Goal: Information Seeking & Learning: Find contact information

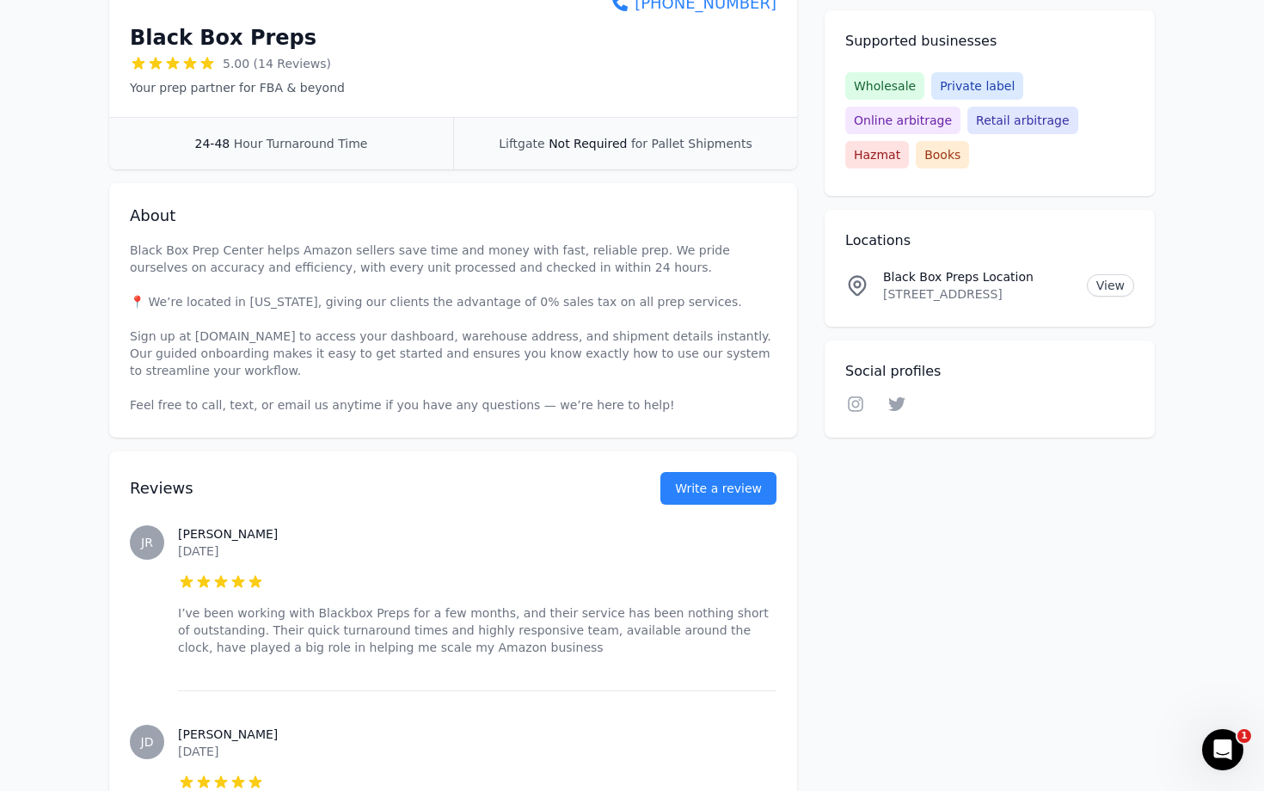
scroll to position [360, 0]
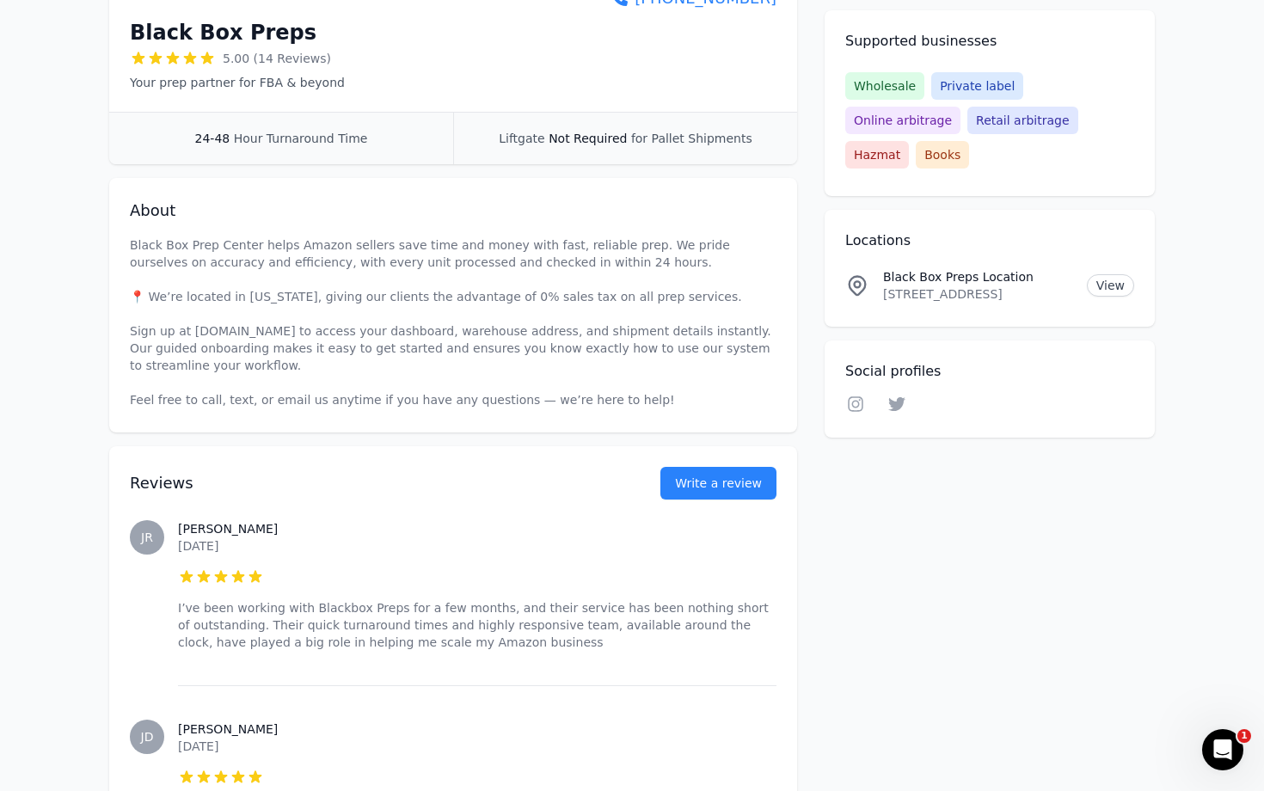
click at [884, 87] on span "Wholesale" at bounding box center [885, 86] width 79 height 28
click at [853, 397] on icon at bounding box center [855, 404] width 15 height 15
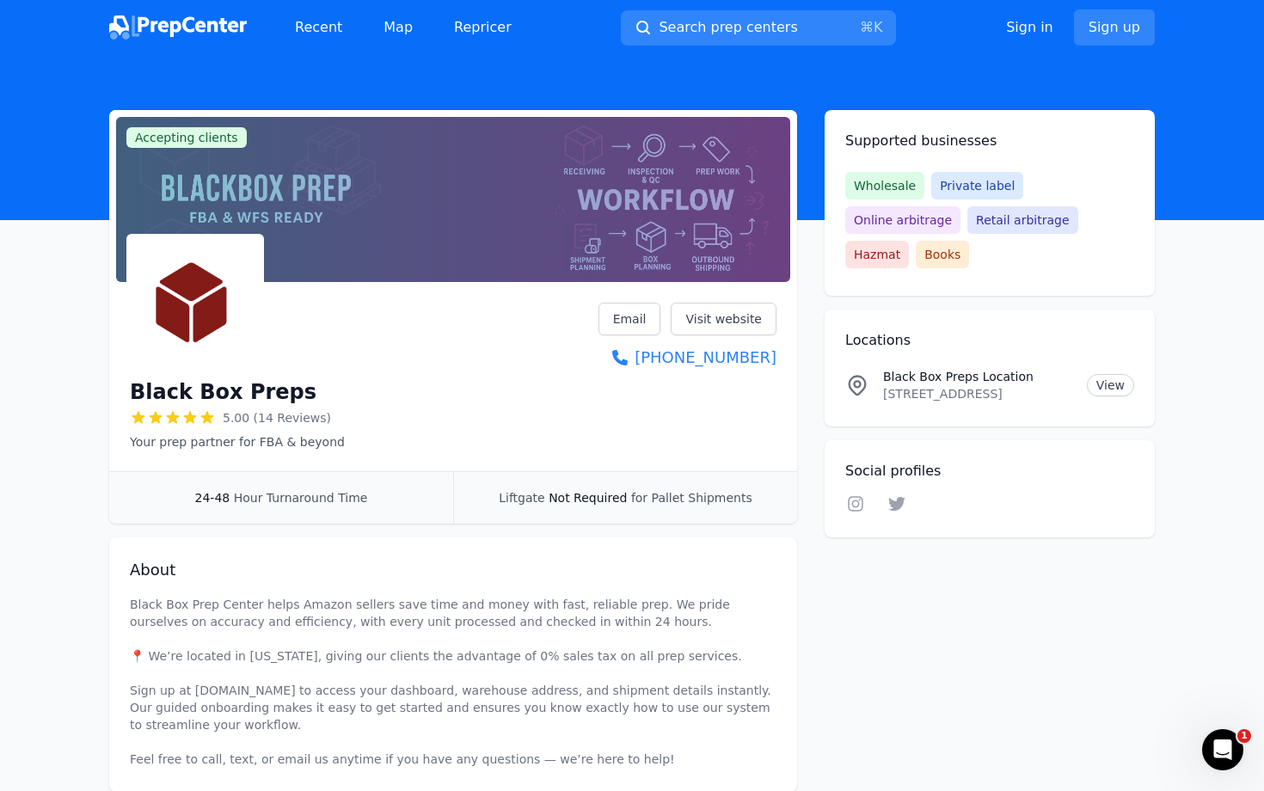
click at [976, 385] on p "[STREET_ADDRESS]" at bounding box center [978, 393] width 190 height 17
click at [1012, 385] on p "[STREET_ADDRESS]" at bounding box center [978, 393] width 190 height 17
click at [1104, 374] on link "View" at bounding box center [1110, 385] width 47 height 22
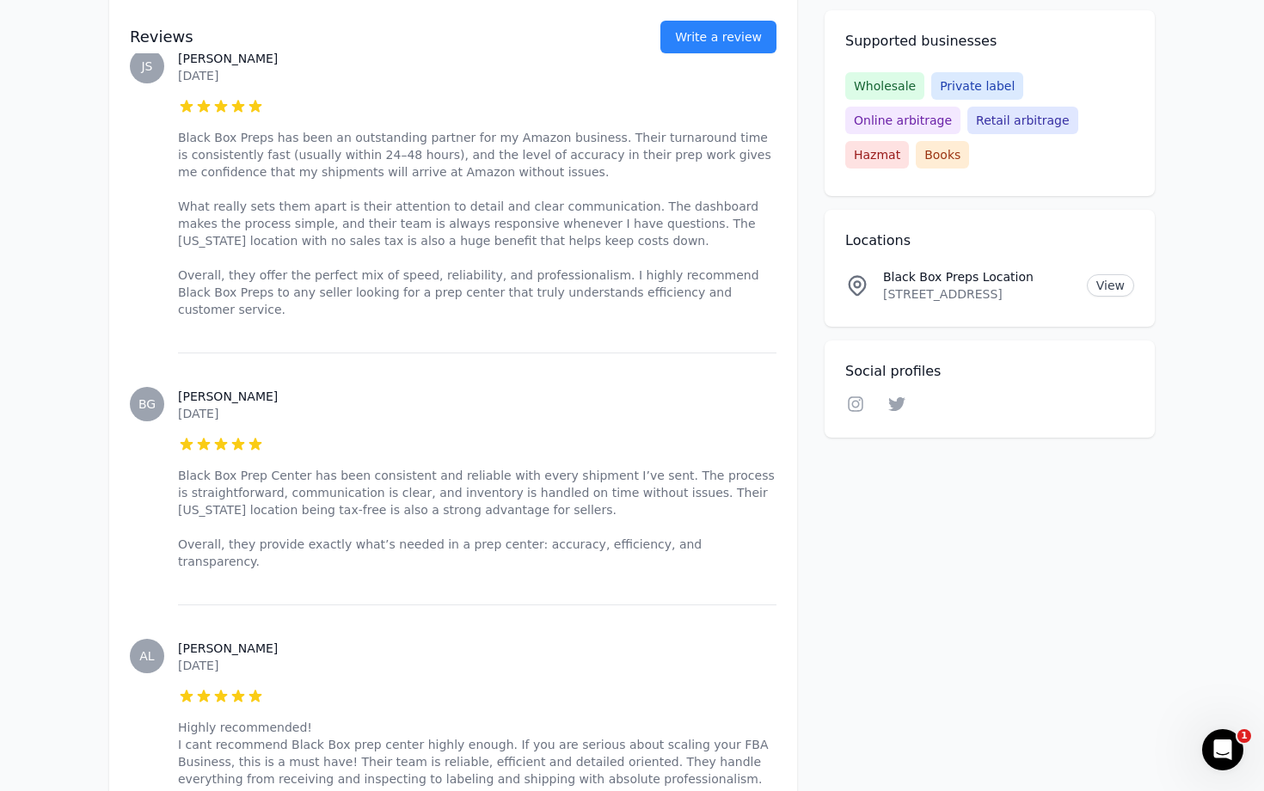
scroll to position [3365, 0]
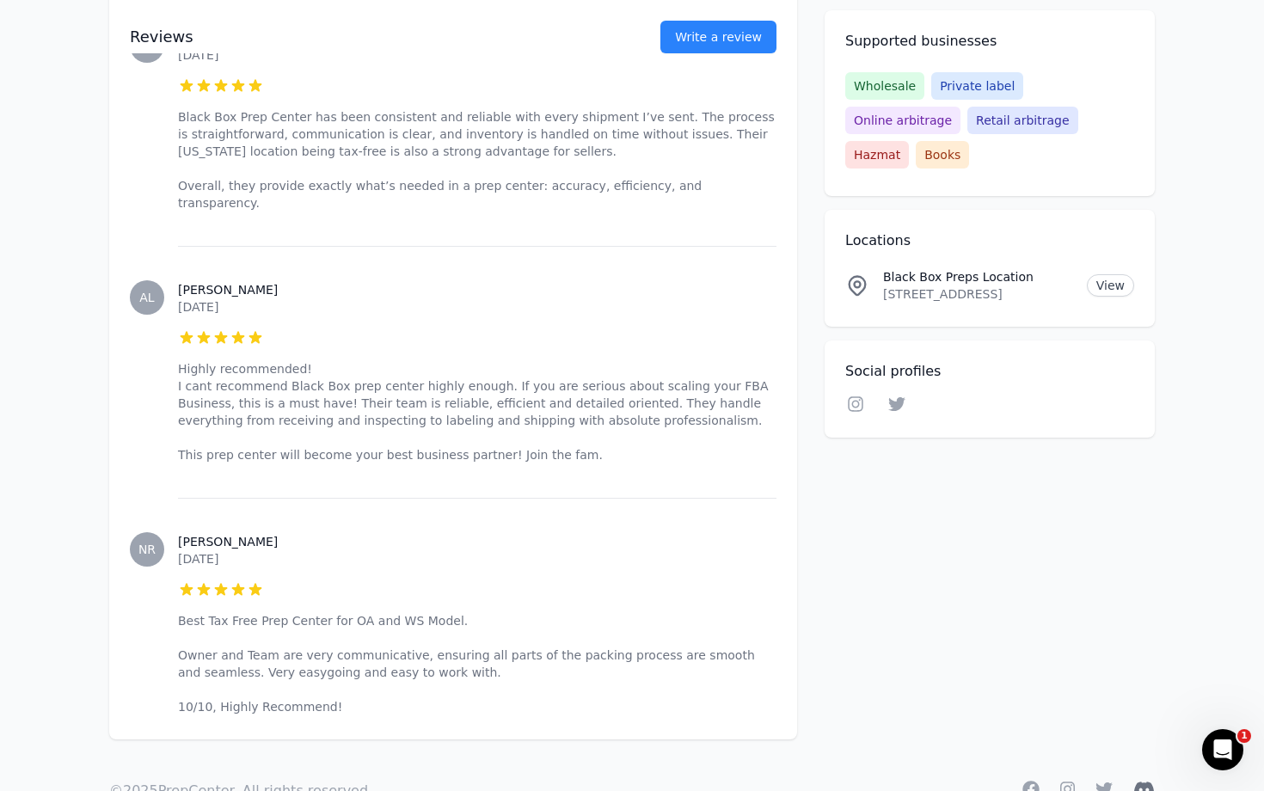
click at [1142, 781] on icon at bounding box center [1145, 789] width 22 height 17
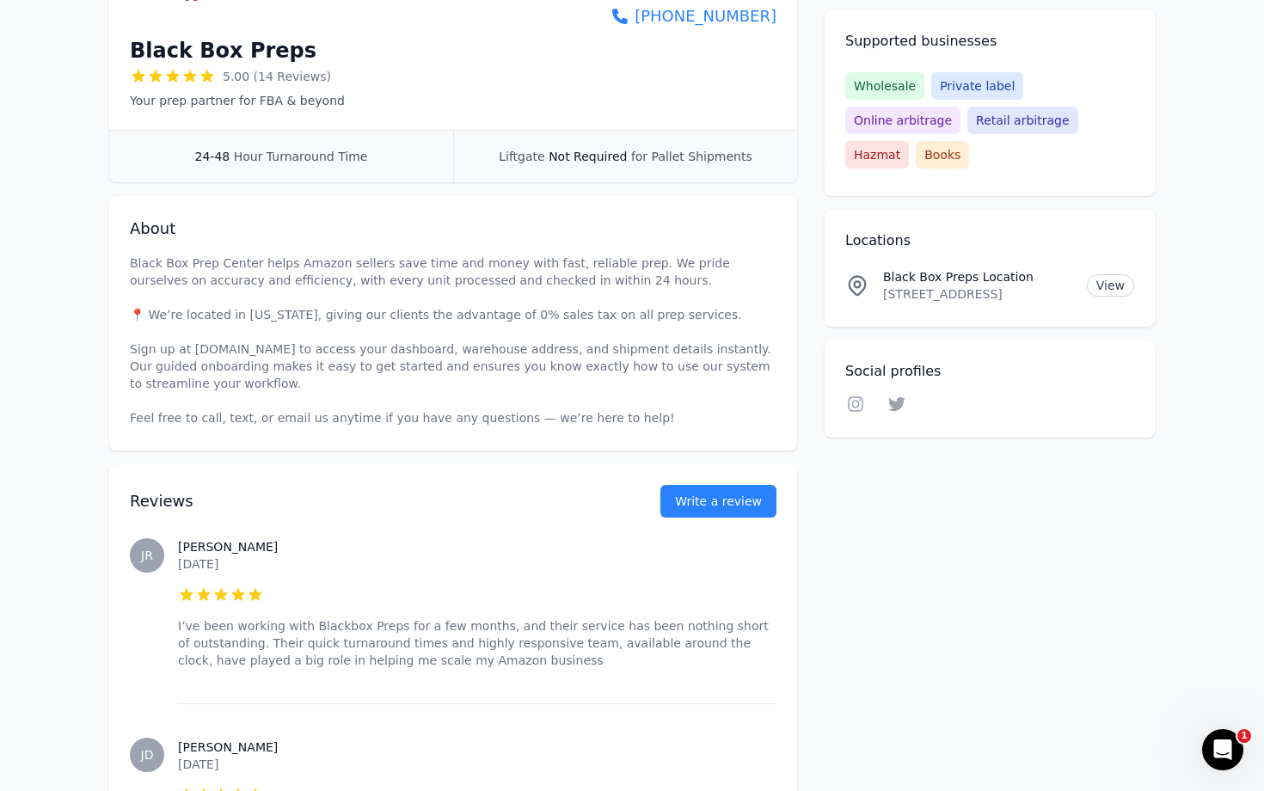
scroll to position [0, 0]
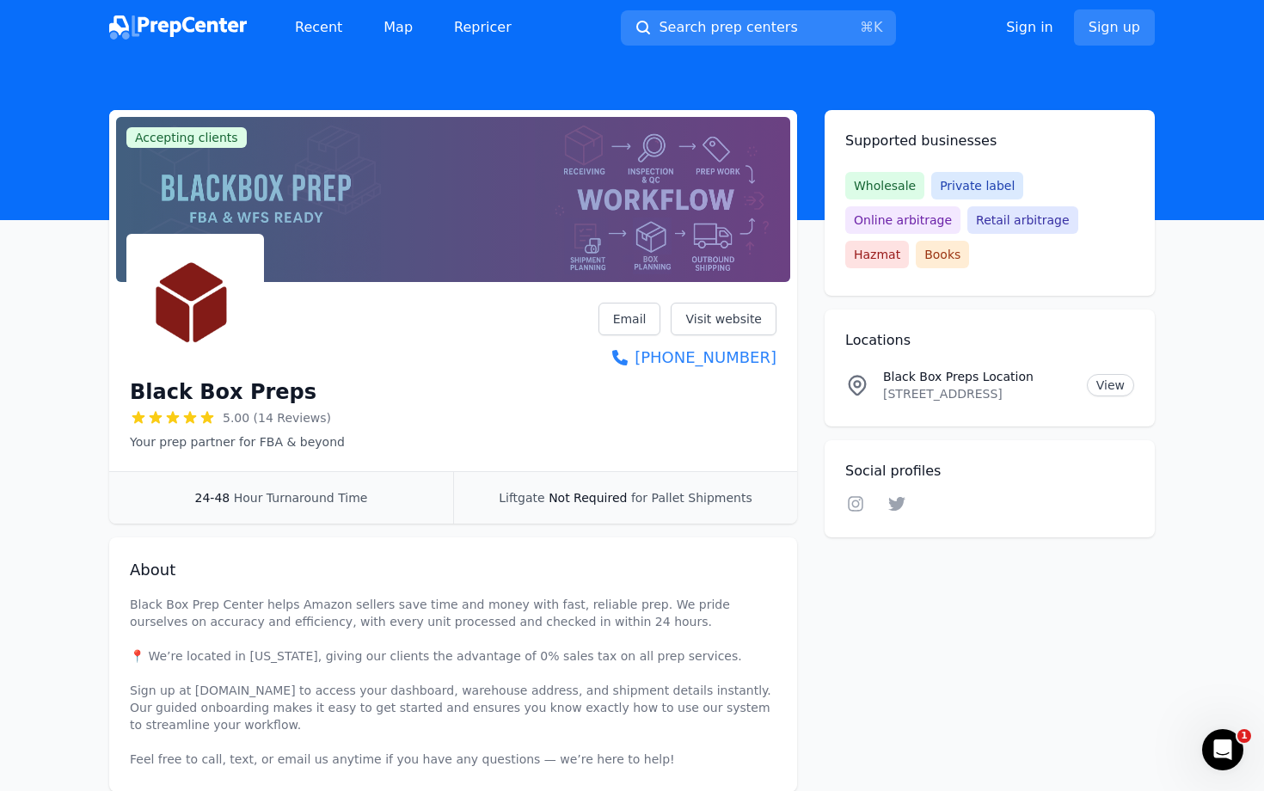
click at [175, 396] on h1 "Black Box Preps" at bounding box center [223, 392] width 187 height 28
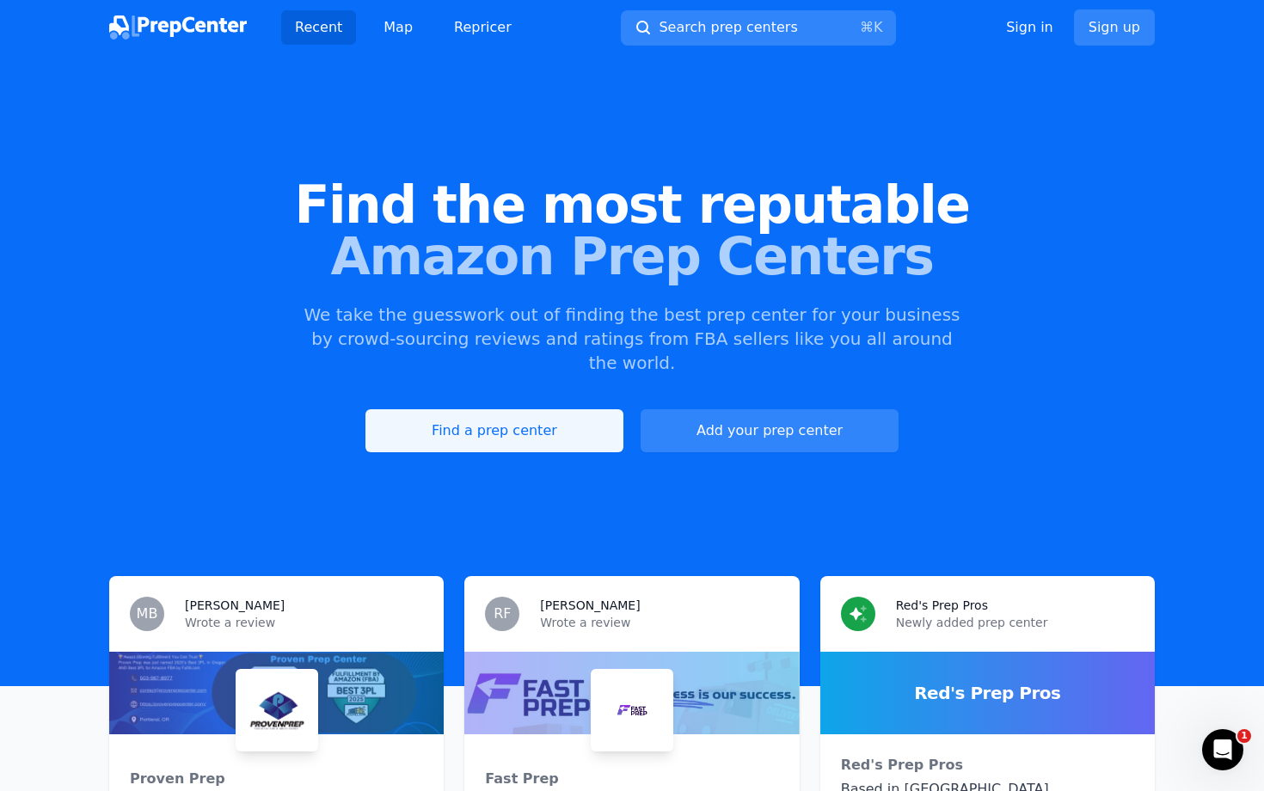
click at [435, 409] on link "Find a prep center" at bounding box center [495, 430] width 258 height 43
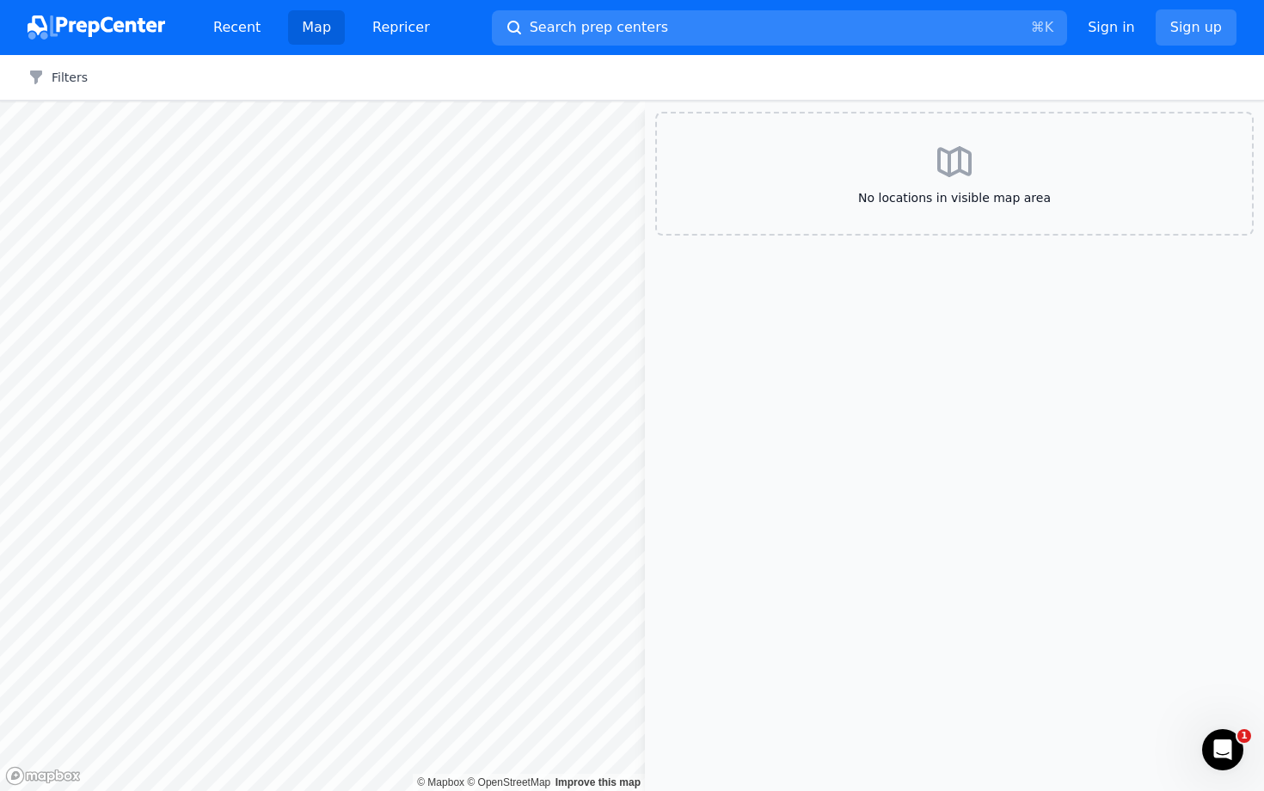
click at [49, 67] on div "Filters Clear all" at bounding box center [632, 78] width 1264 height 46
click at [49, 76] on button "Filters" at bounding box center [58, 77] width 60 height 17
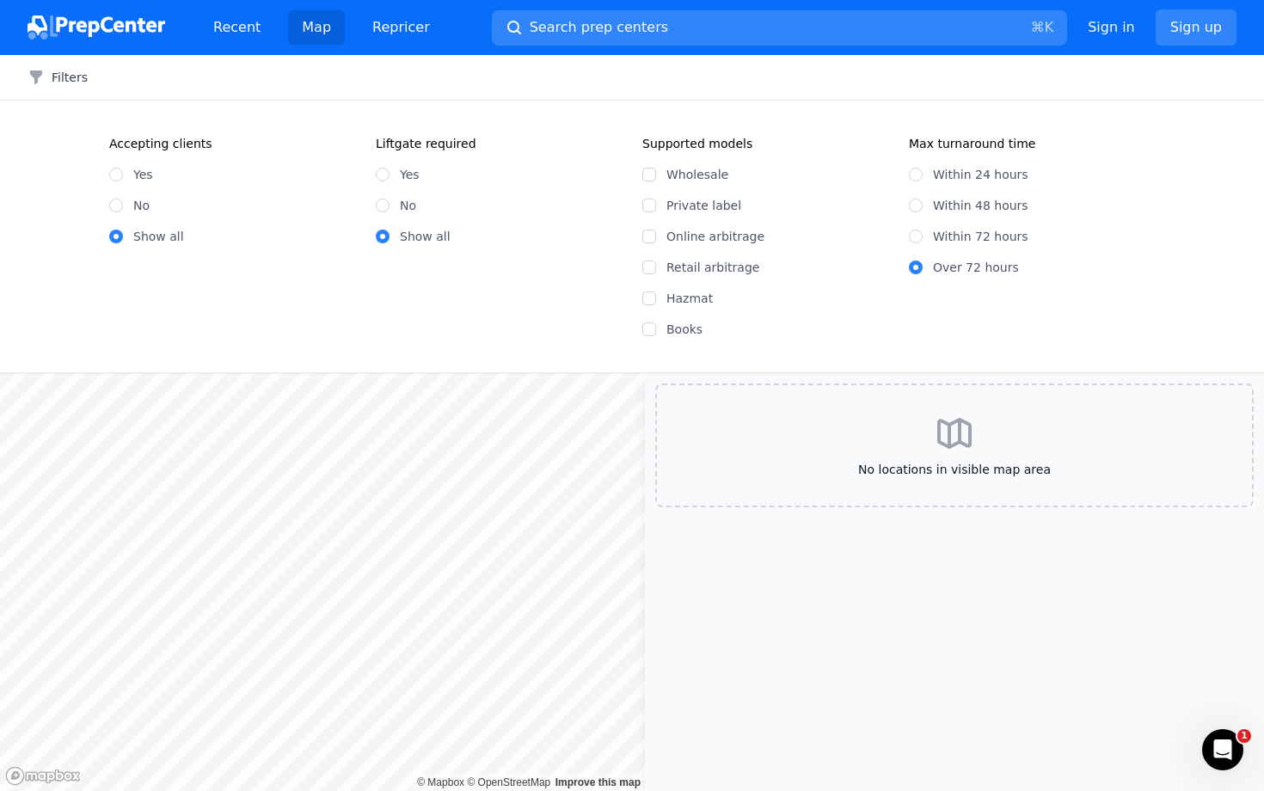
click at [389, 200] on div "No" at bounding box center [499, 205] width 246 height 17
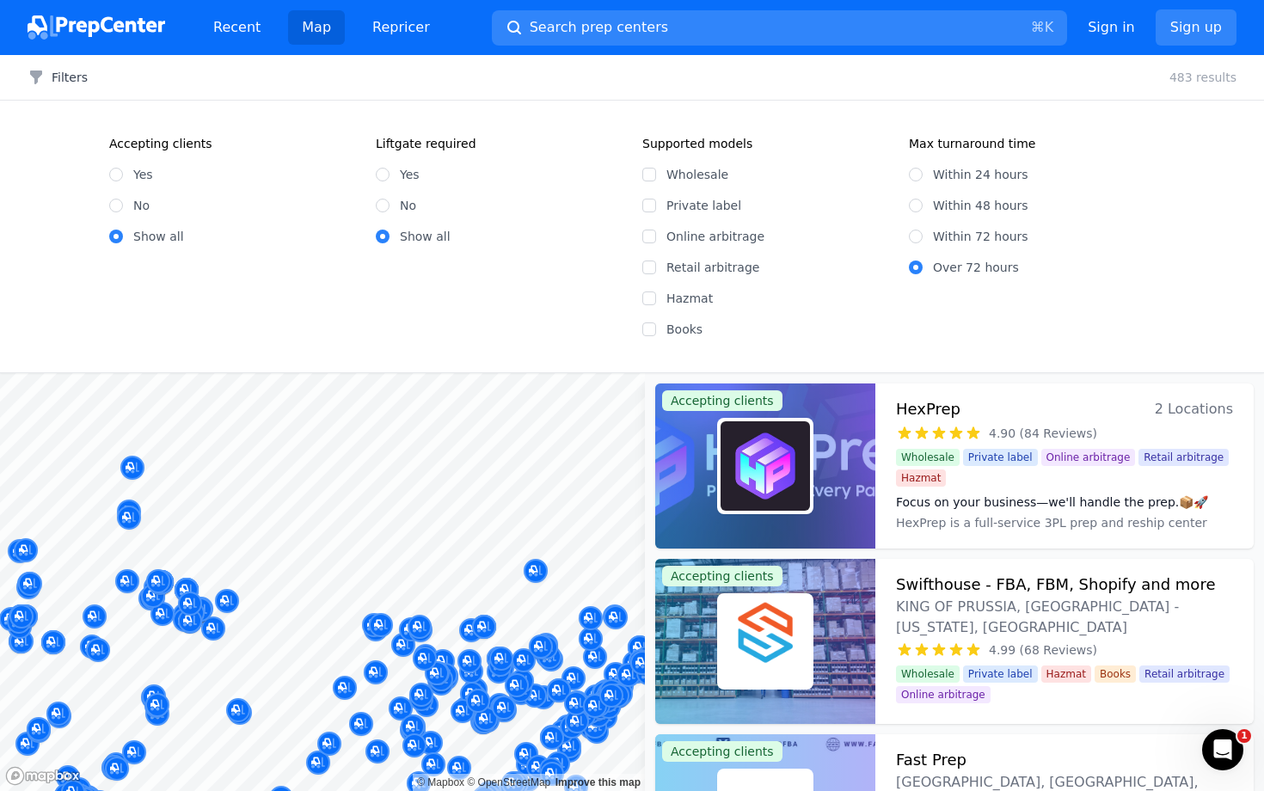
click at [930, 173] on div "Within 24 hours" at bounding box center [1032, 174] width 246 height 17
click at [920, 173] on input "Within 24 hours" at bounding box center [916, 175] width 14 height 14
radio input "true"
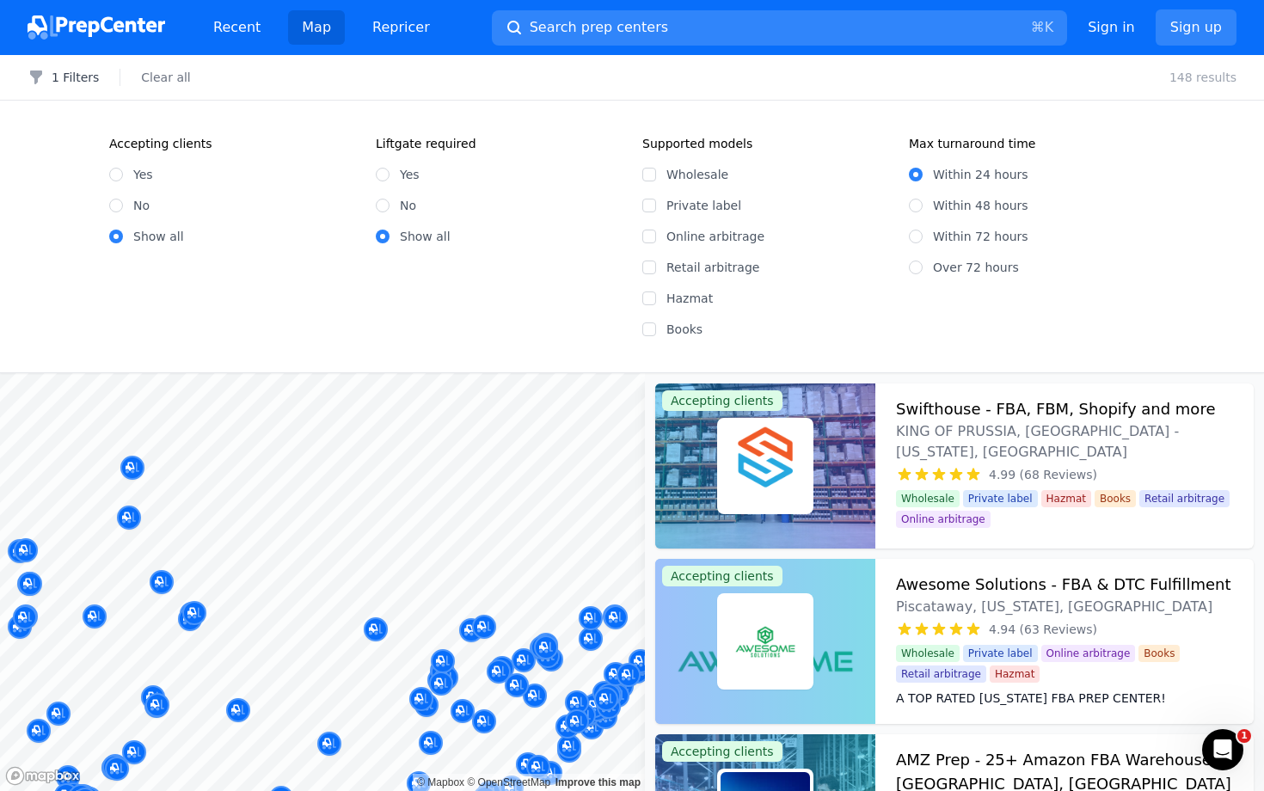
click at [48, 68] on div "1 Filters Clear all 148 results" at bounding box center [632, 78] width 1264 height 46
click at [52, 73] on button "1 Filters" at bounding box center [63, 77] width 71 height 17
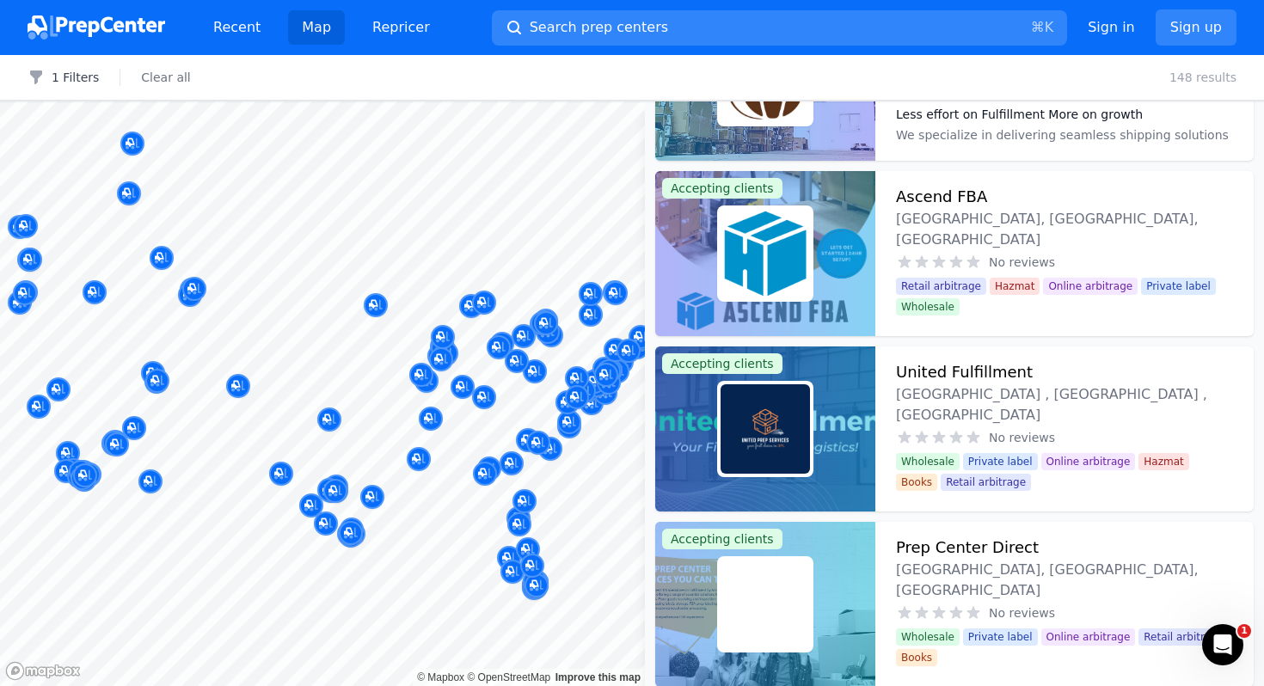
scroll to position [23173, 0]
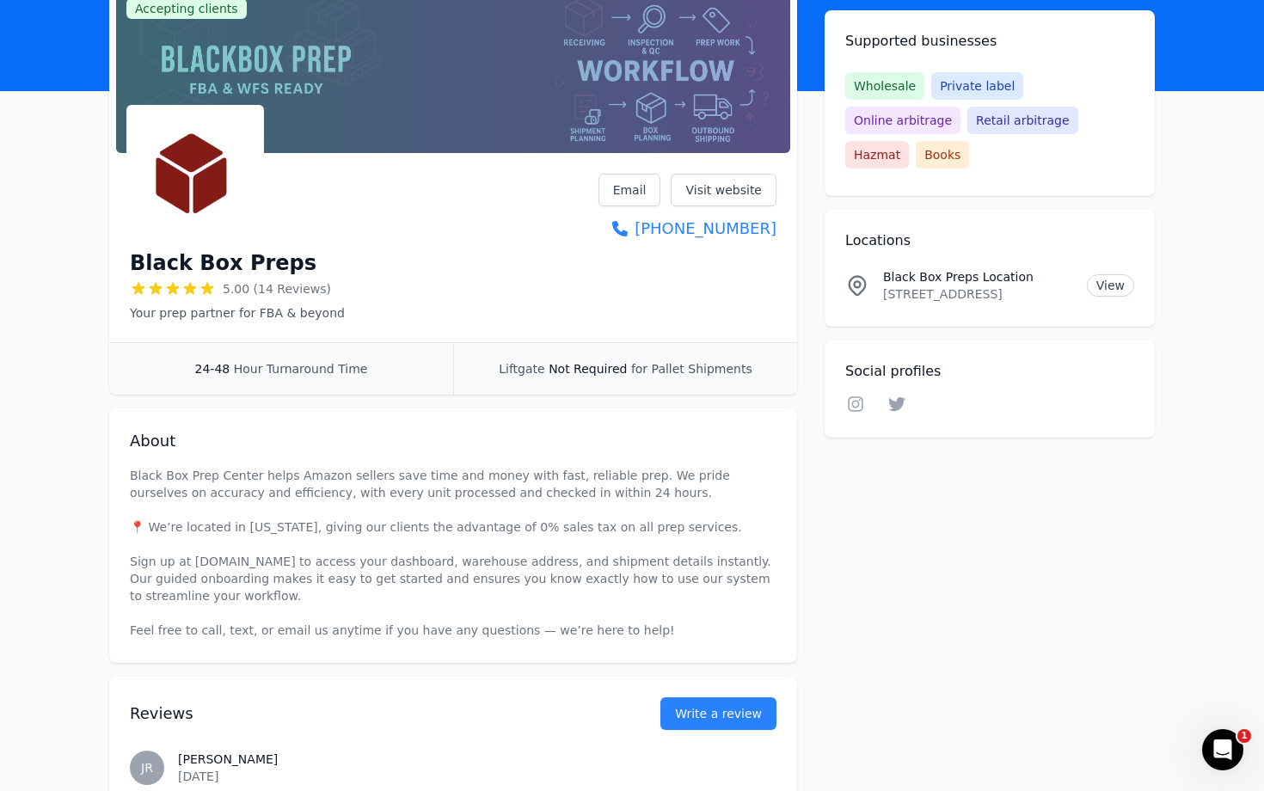
scroll to position [194, 0]
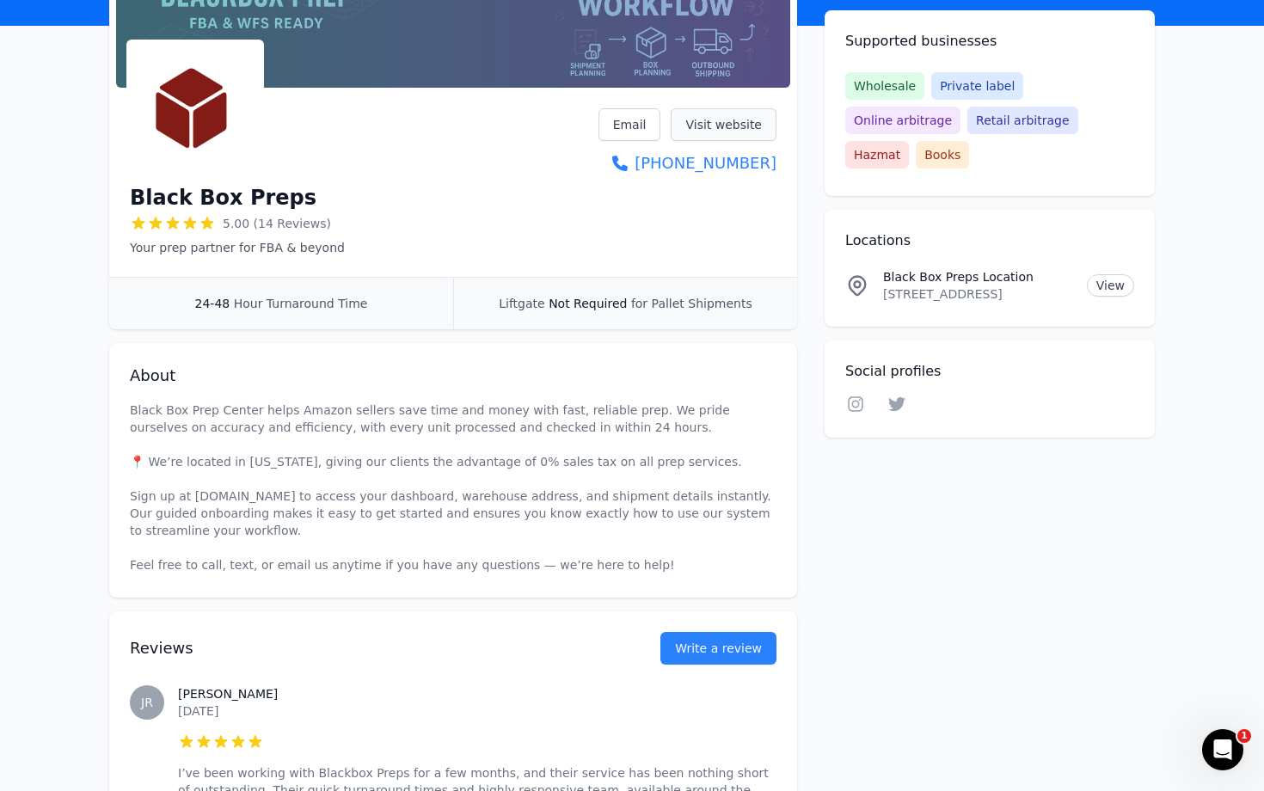
click at [710, 120] on link "Visit website" at bounding box center [724, 124] width 106 height 33
